Goal: Communication & Community: Answer question/provide support

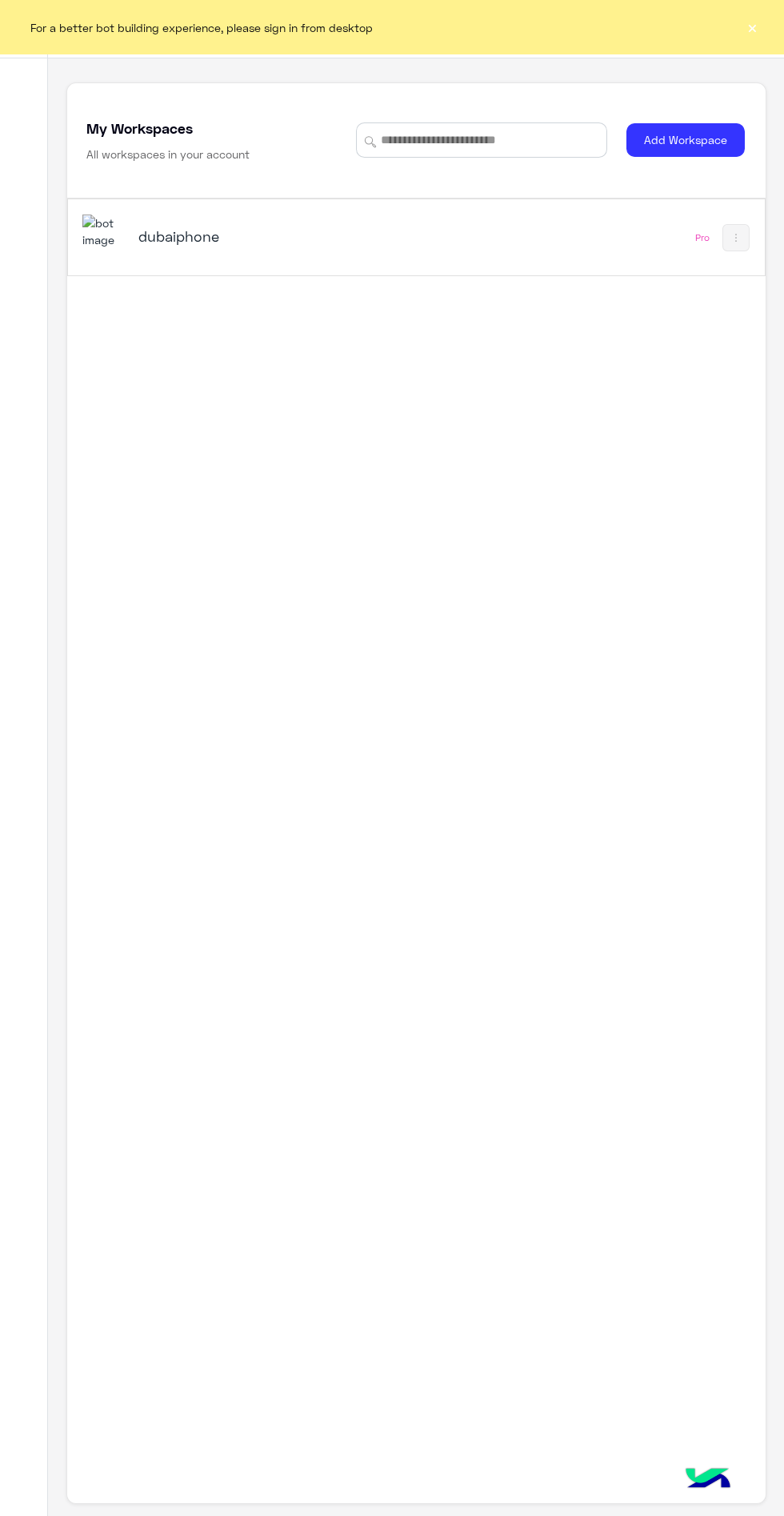
click at [179, 261] on div "dubaiphone" at bounding box center [282, 237] width 400 height 46
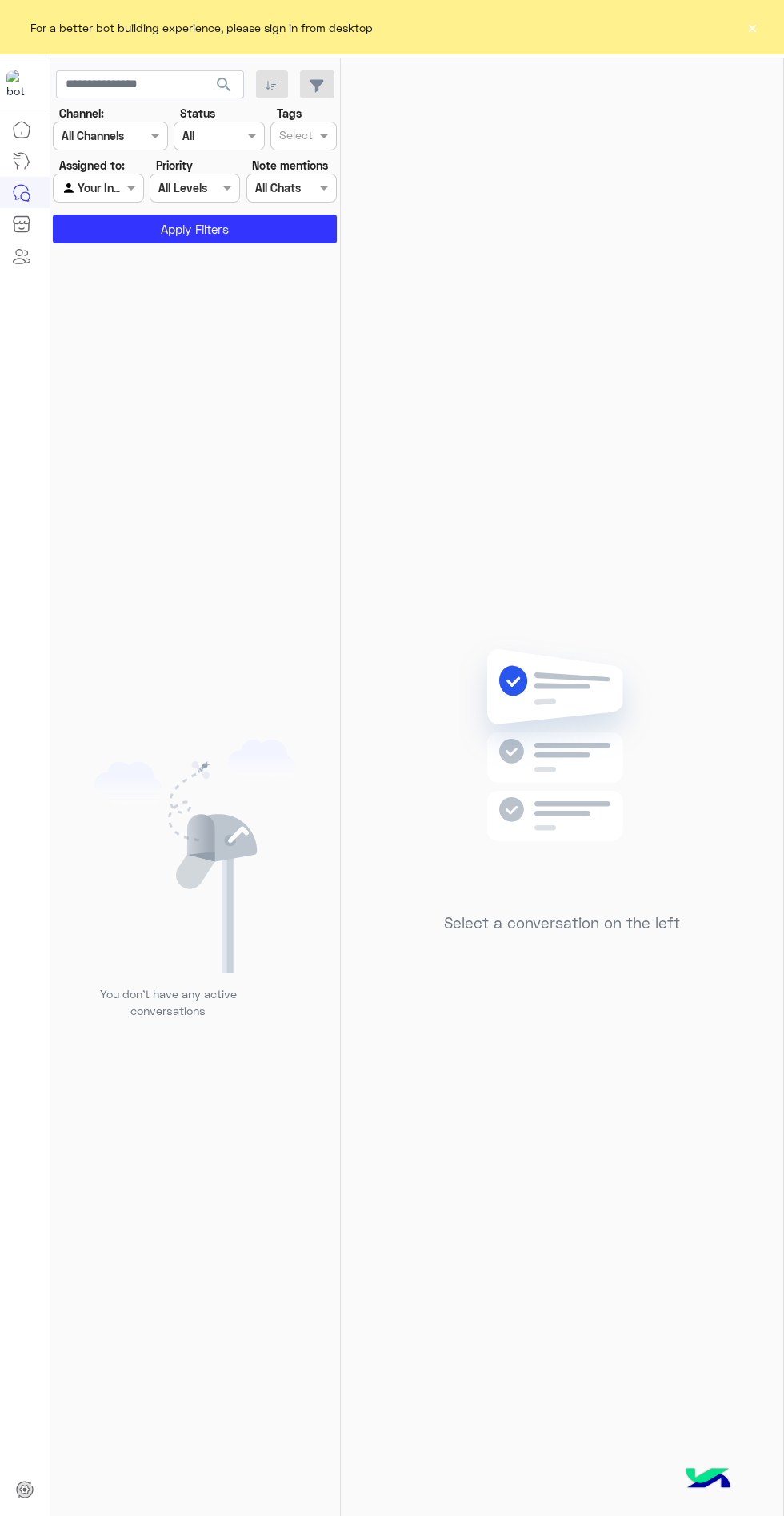
click at [755, 30] on button "×" at bounding box center [753, 27] width 16 height 16
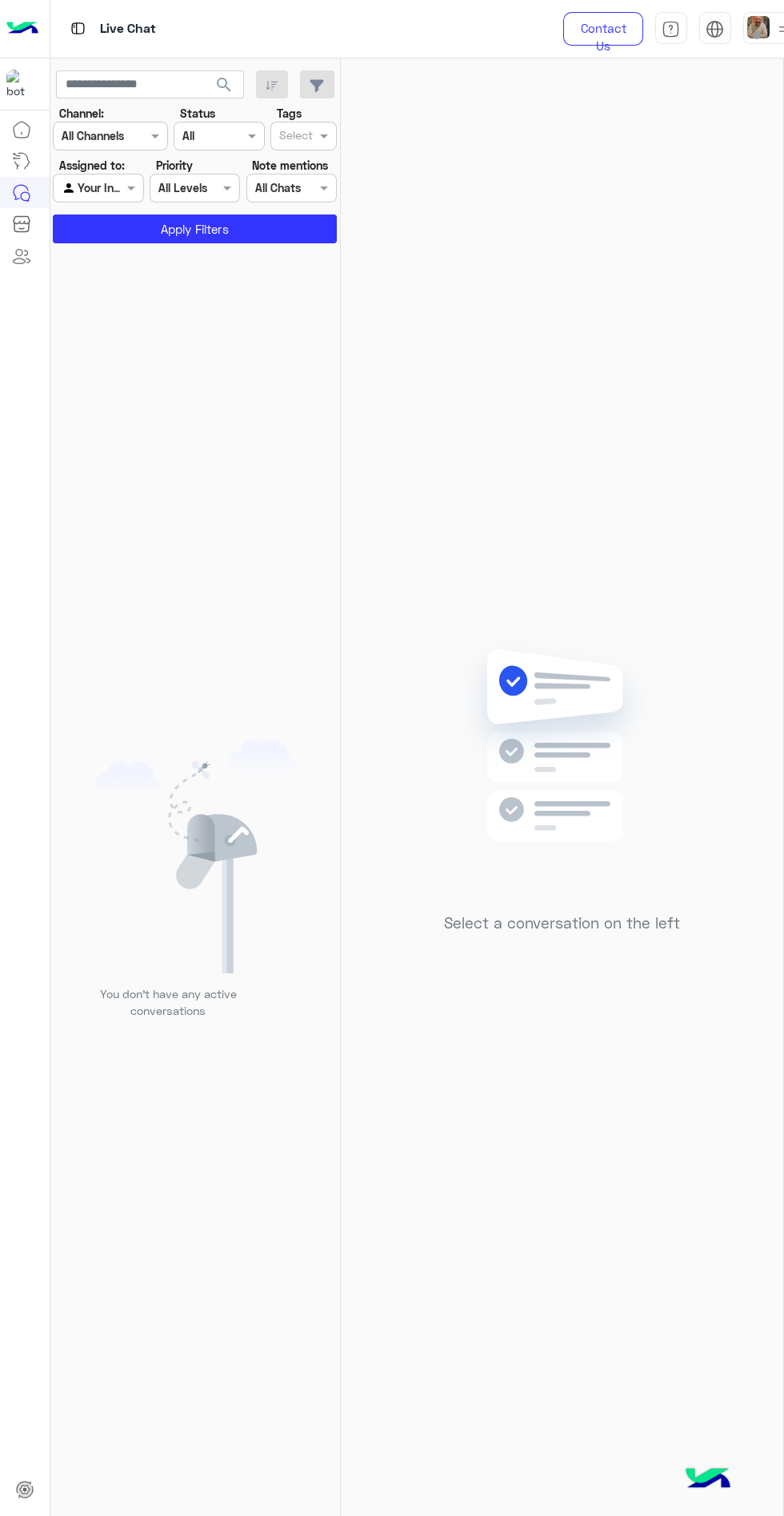
click at [759, 30] on img at bounding box center [759, 27] width 23 height 23
click at [688, 146] on label "Break" at bounding box center [672, 157] width 174 height 29
click at [706, 112] on label "Online" at bounding box center [672, 121] width 174 height 29
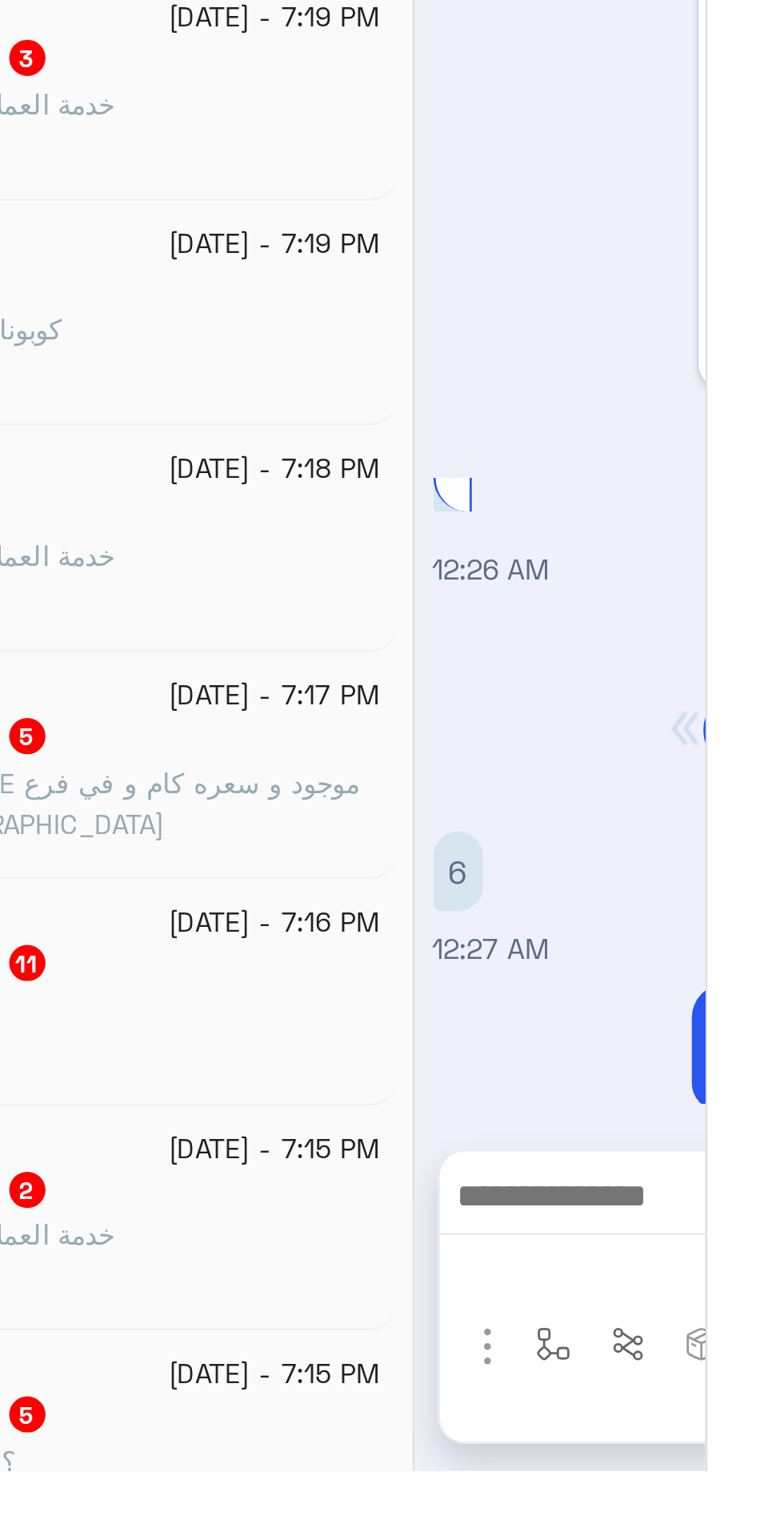
scroll to position [8, 0]
